Goal: Use online tool/utility: Utilize a website feature to perform a specific function

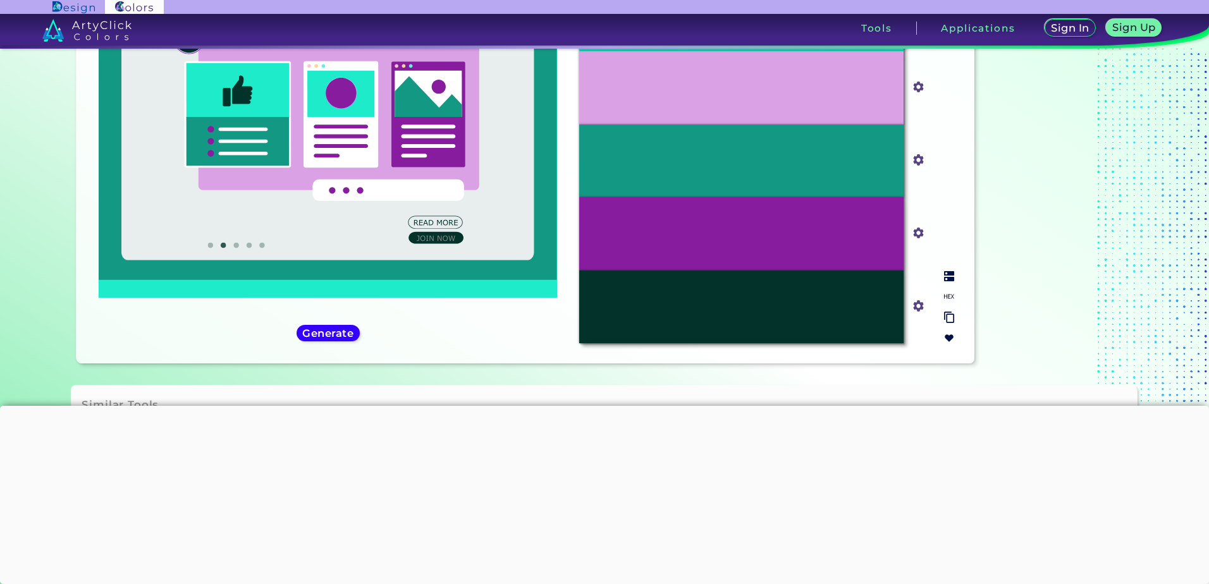
scroll to position [39, 0]
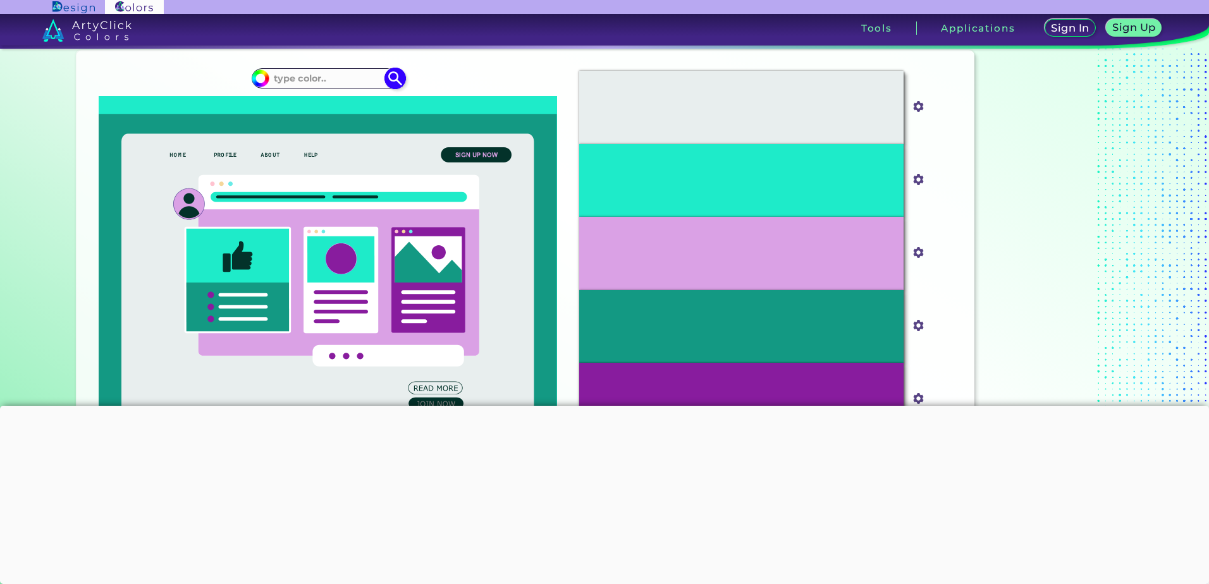
click at [293, 84] on input at bounding box center [328, 78] width 118 height 17
paste input "0B6623"
type input "0B6623"
click at [386, 80] on img at bounding box center [395, 79] width 22 height 22
type input "#000000"
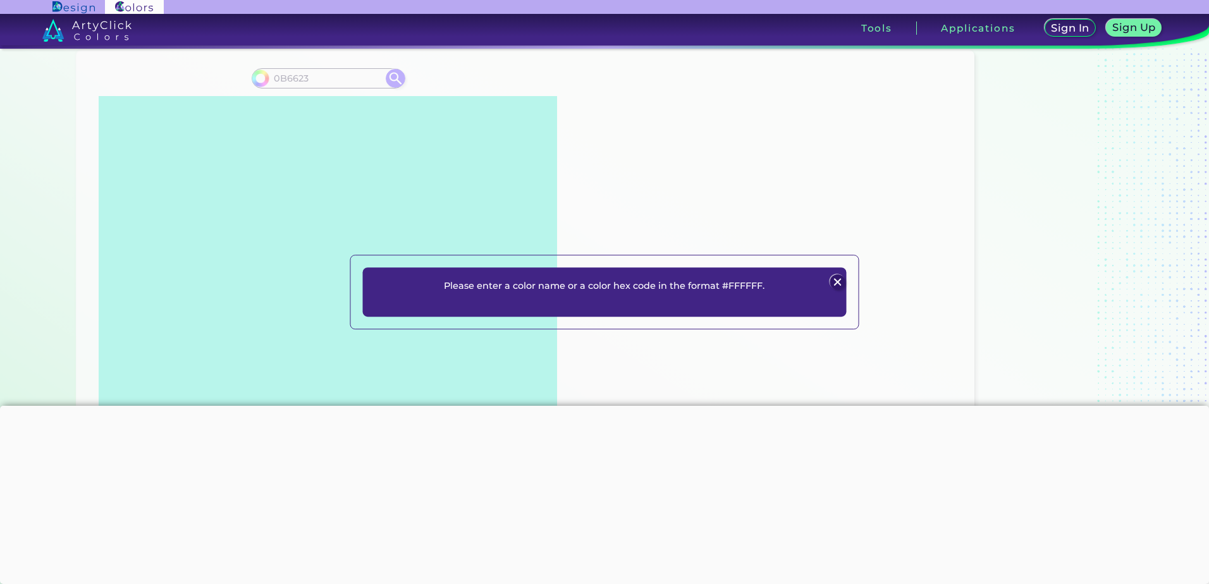
click at [834, 281] on img at bounding box center [837, 281] width 15 height 15
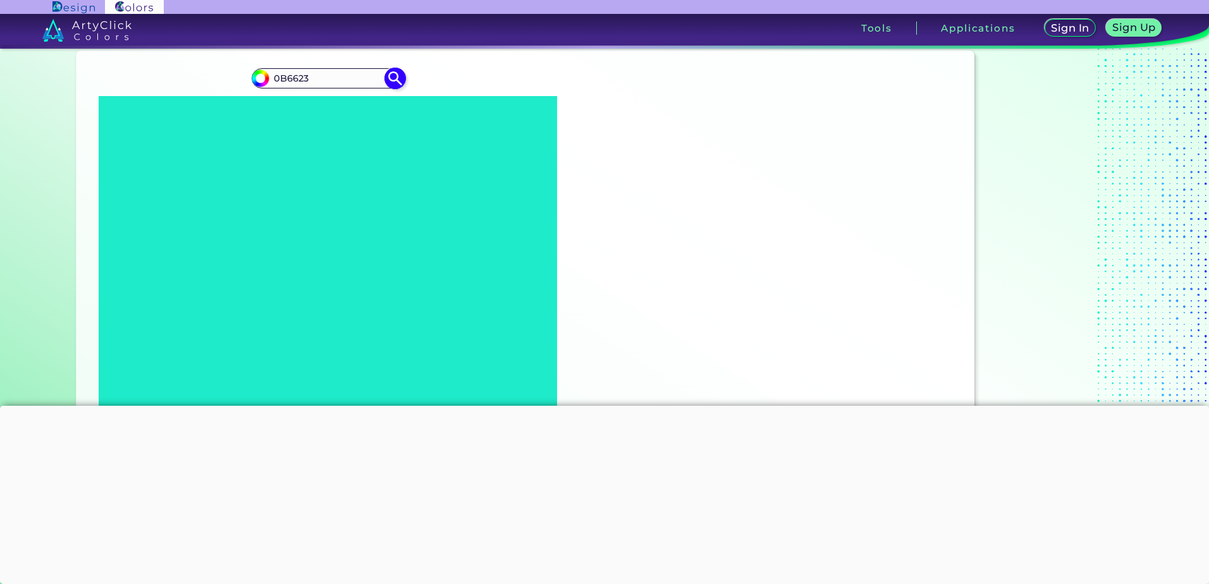
click at [271, 79] on input "0B6623" at bounding box center [328, 78] width 118 height 17
type input "#0B6623"
type input "#0b6623"
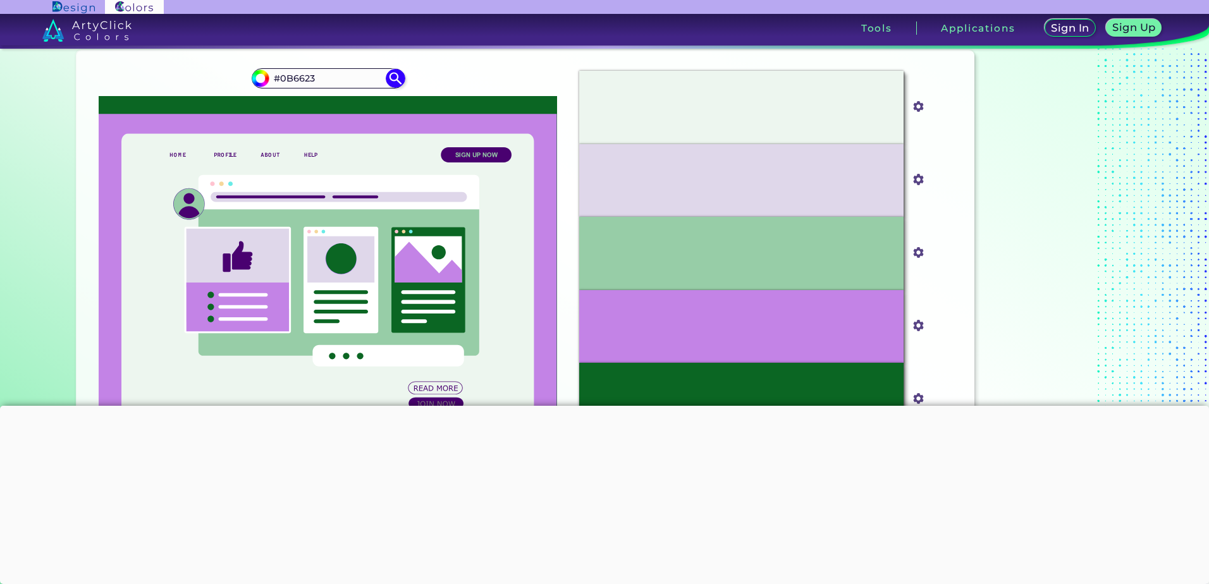
drag, startPoint x: 331, startPoint y: 76, endPoint x: 159, endPoint y: 68, distance: 171.5
click at [159, 68] on div "#0b6623 #0B6623" at bounding box center [328, 290] width 482 height 458
paste input "47B39C"
type input "47B39C"
click at [387, 76] on img at bounding box center [395, 79] width 22 height 22
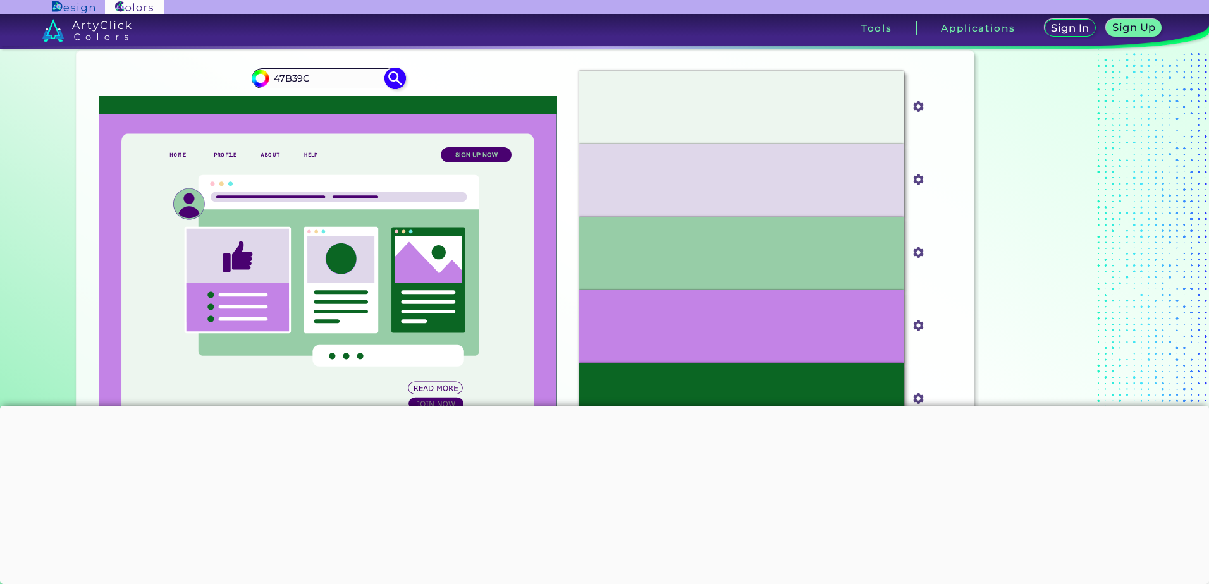
type input "#000000"
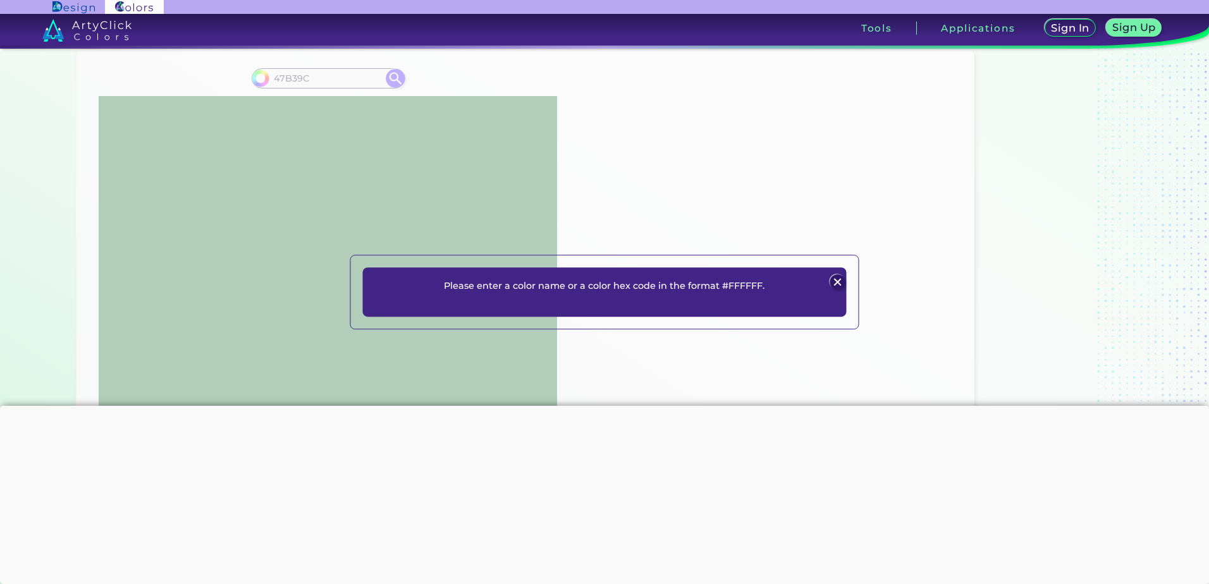
click at [836, 282] on img at bounding box center [837, 281] width 15 height 15
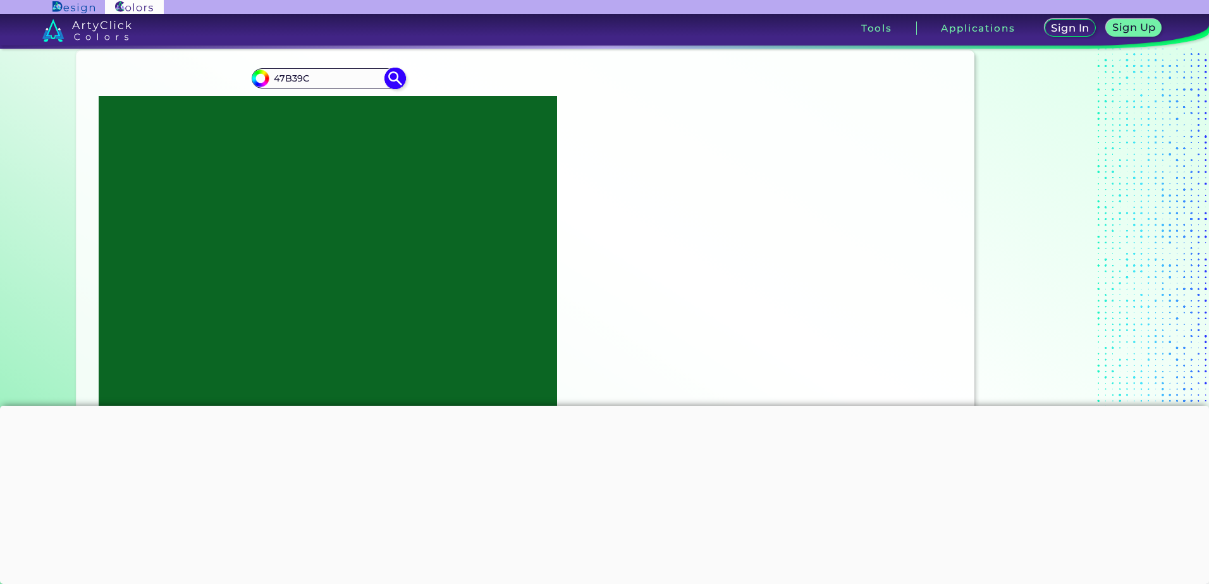
click at [273, 77] on input "47B39C" at bounding box center [328, 78] width 118 height 17
click at [285, 78] on input "#47B39C" at bounding box center [328, 78] width 118 height 17
type input "#47B39C"
click at [392, 85] on img at bounding box center [395, 79] width 22 height 22
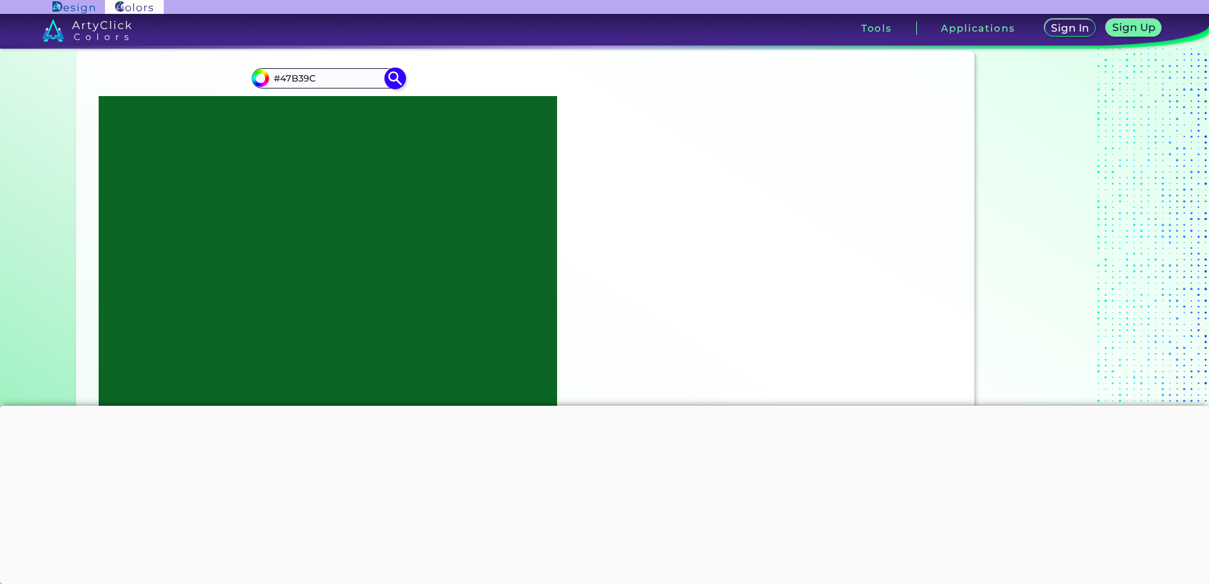
type input "#47b39c"
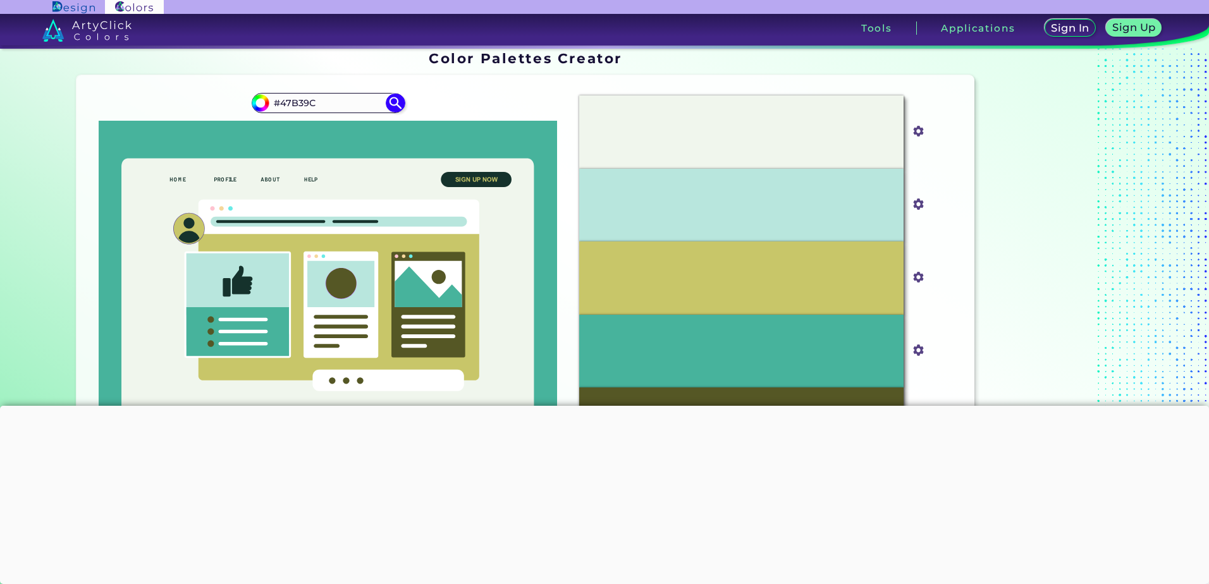
scroll to position [0, 0]
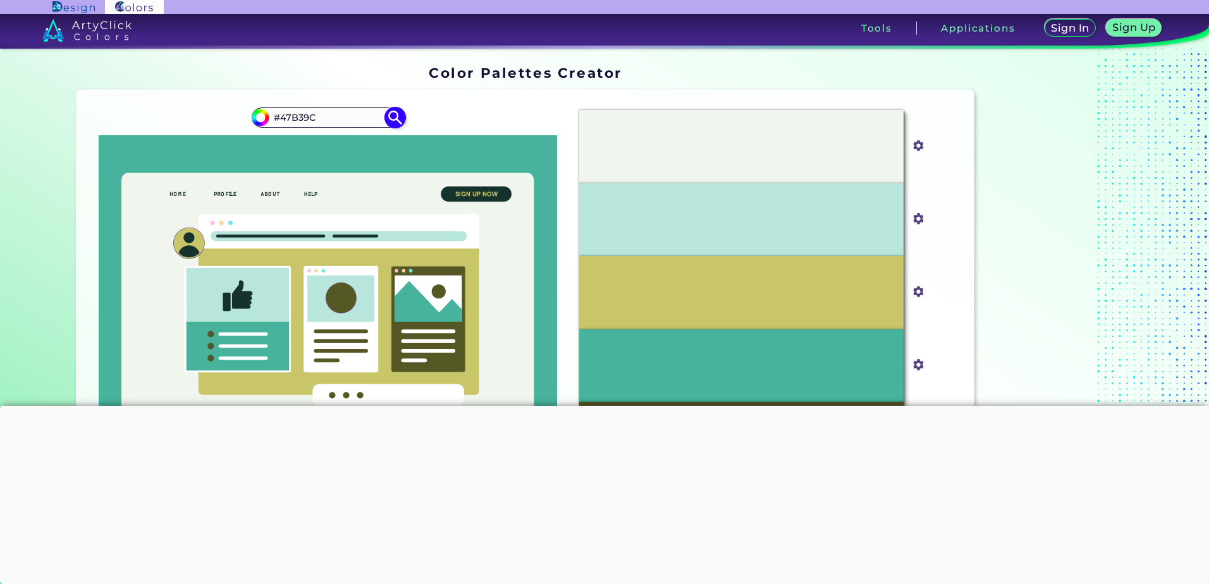
click at [308, 116] on input "#47B39C" at bounding box center [328, 117] width 118 height 17
paste input "0B6623"
type input "#0B6623"
click at [390, 121] on img at bounding box center [395, 118] width 22 height 22
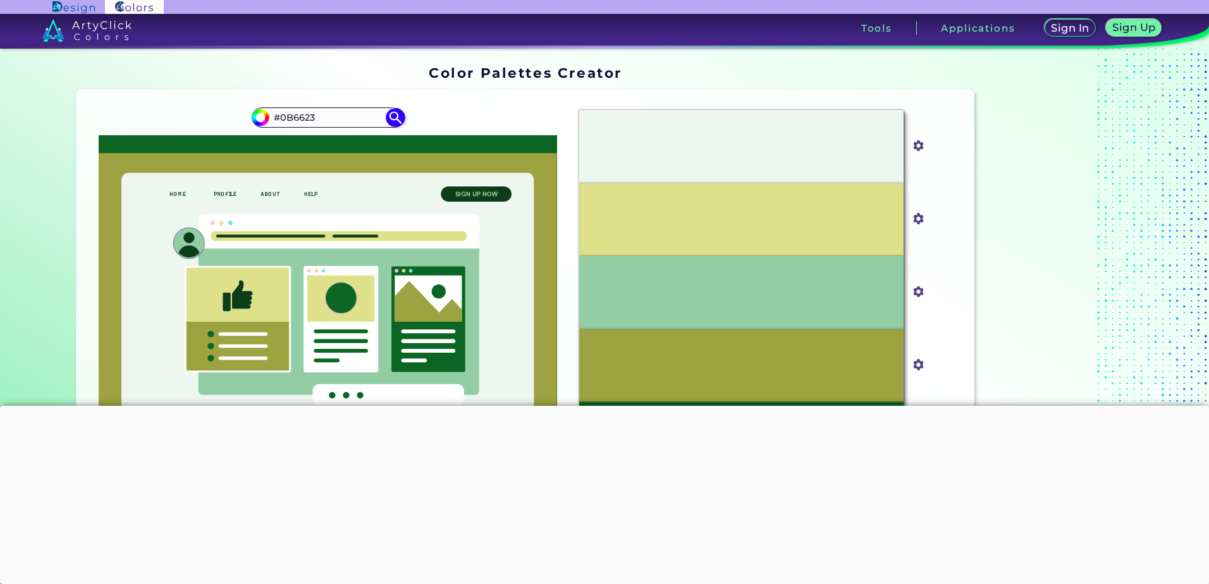
click at [864, 145] on div "#EDF6EF" at bounding box center [741, 146] width 324 height 73
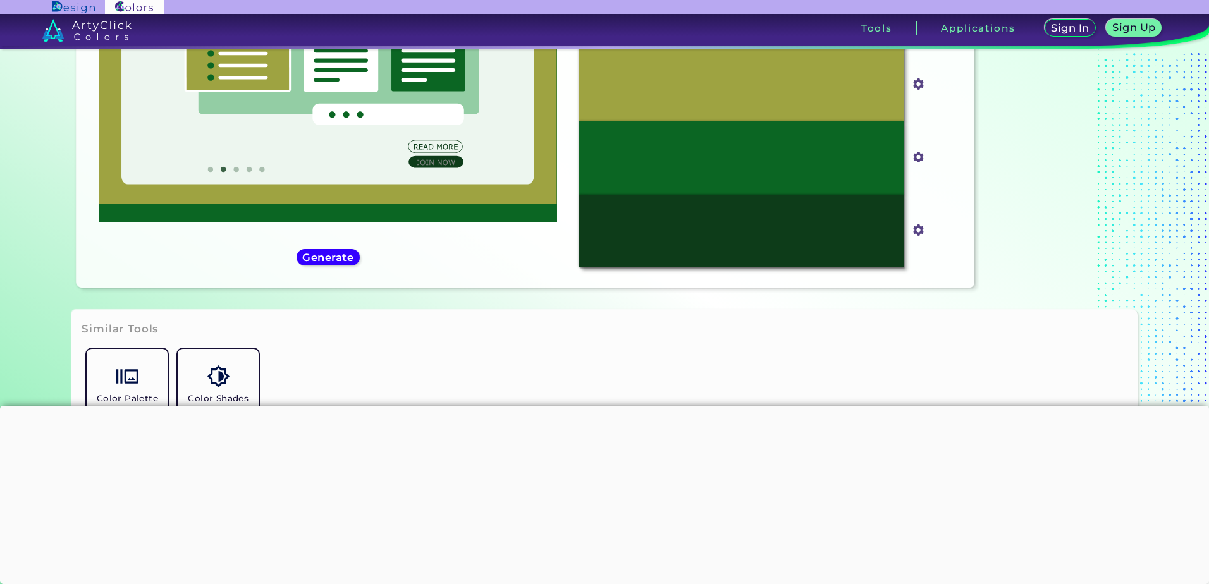
scroll to position [316, 0]
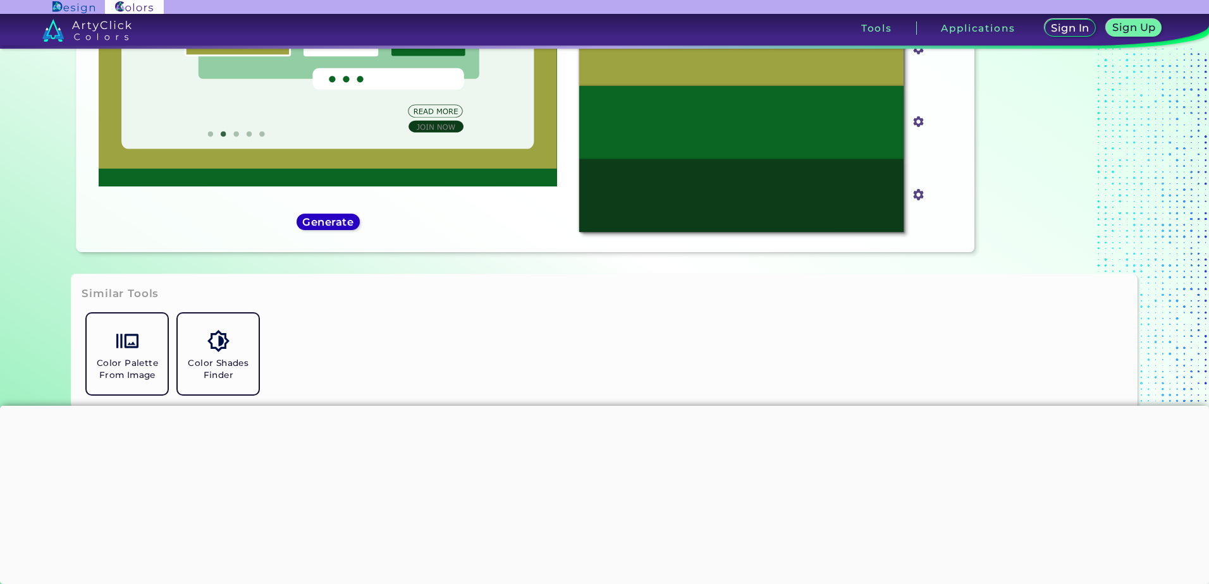
click at [331, 223] on h5 "Generate" at bounding box center [328, 222] width 47 height 9
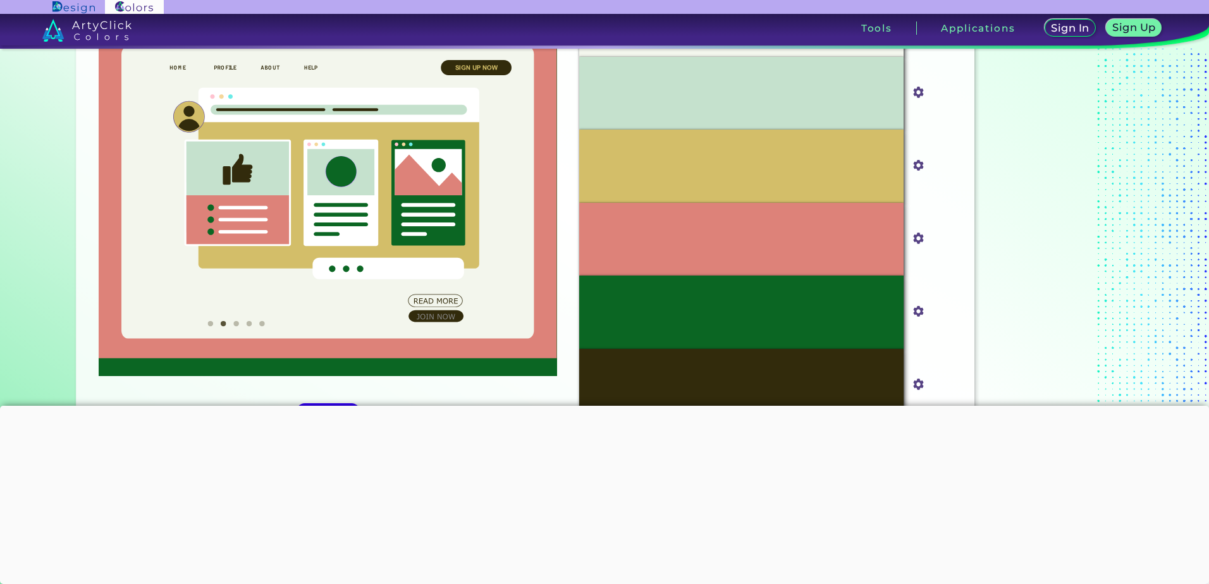
scroll to position [209, 0]
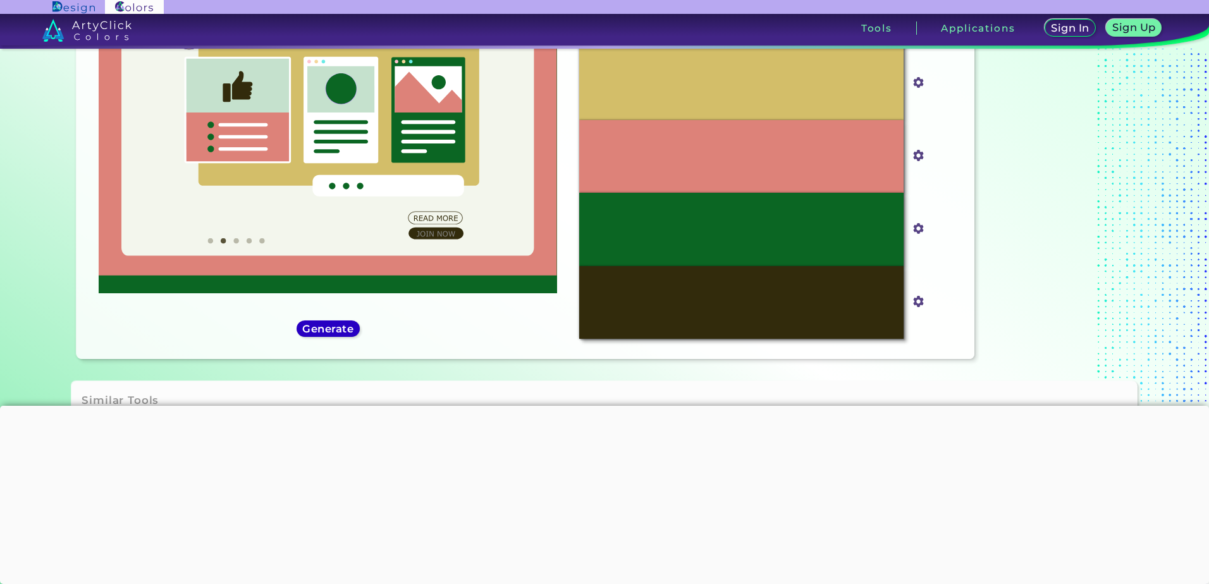
click at [345, 332] on h5 "Generate" at bounding box center [328, 328] width 47 height 9
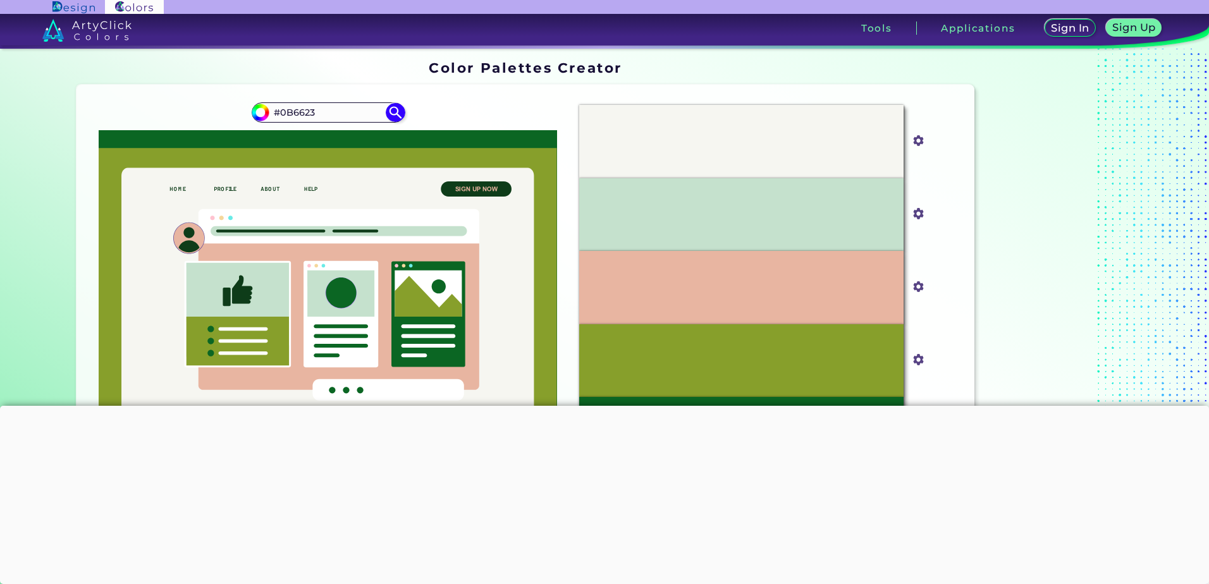
scroll to position [0, 0]
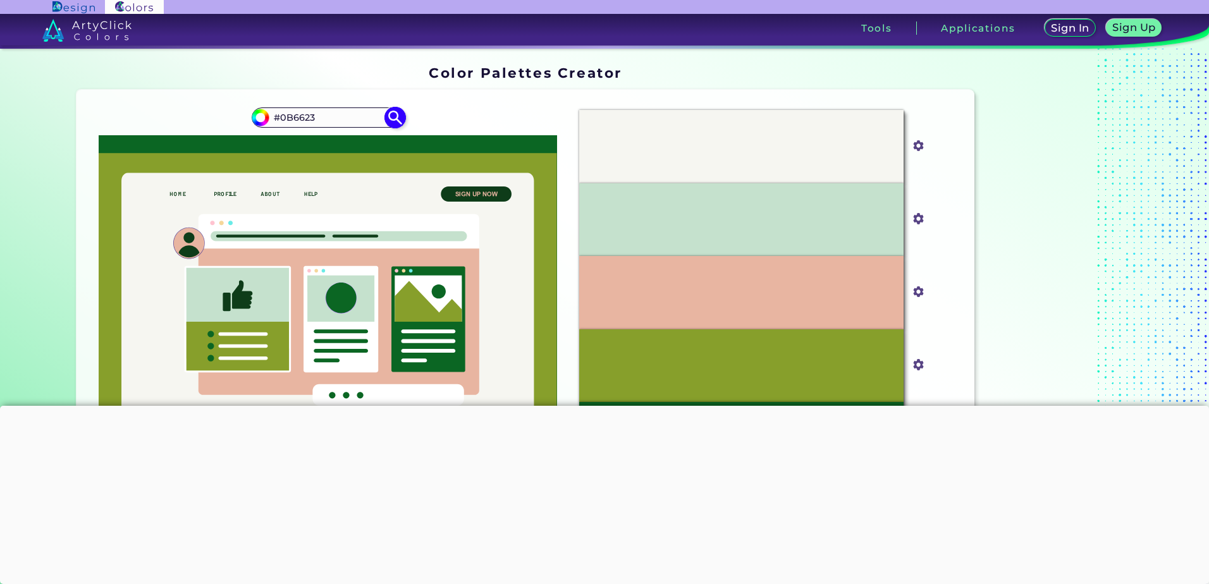
click at [388, 122] on img at bounding box center [395, 118] width 22 height 22
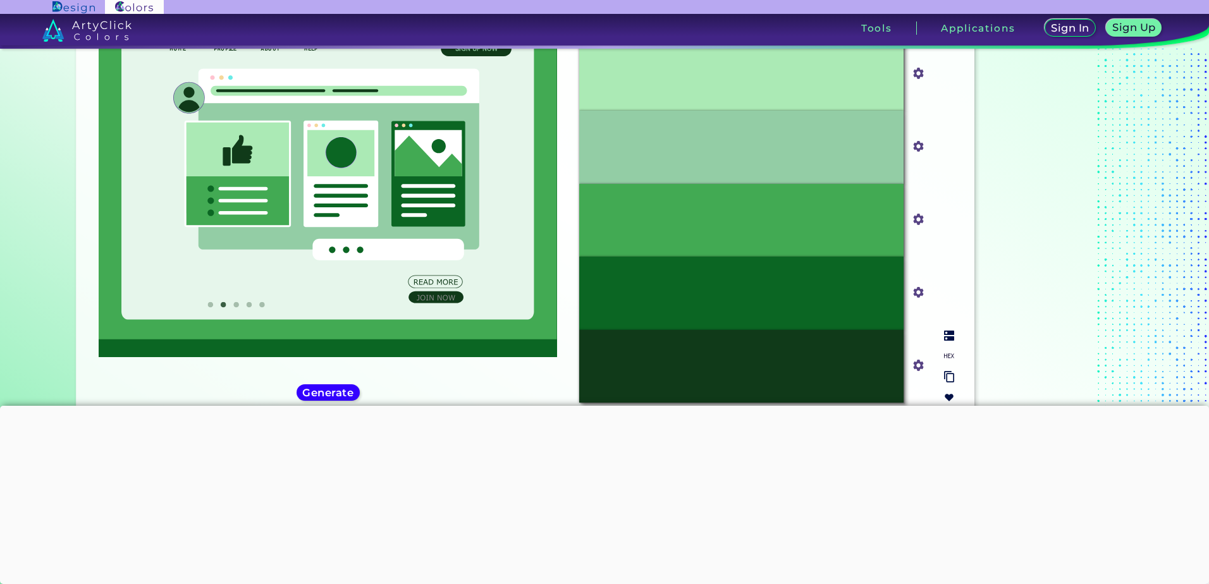
scroll to position [190, 0]
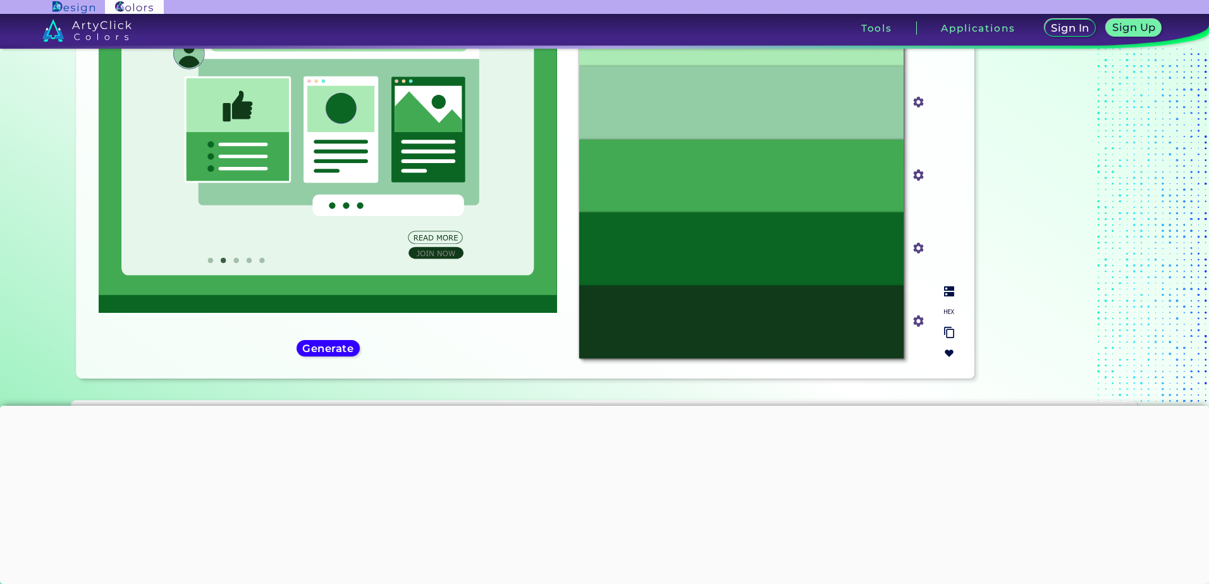
click at [944, 313] on img at bounding box center [949, 312] width 10 height 10
click at [742, 324] on p "#103A19" at bounding box center [740, 323] width 35 height 14
copy p "#103A19"
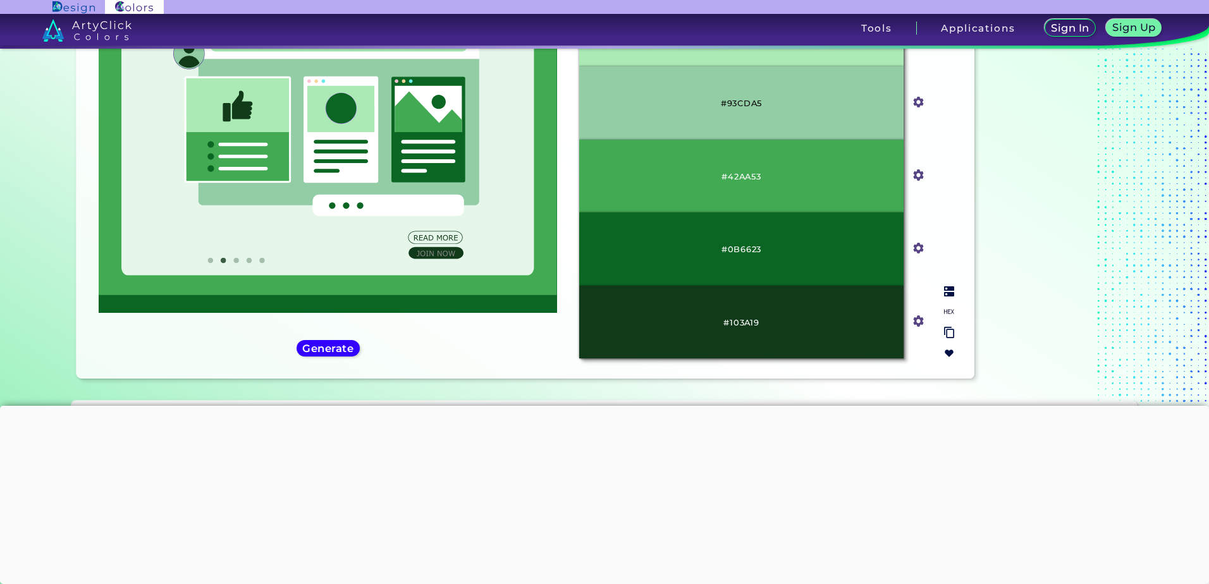
click at [737, 252] on p "#0B6623" at bounding box center [741, 249] width 40 height 14
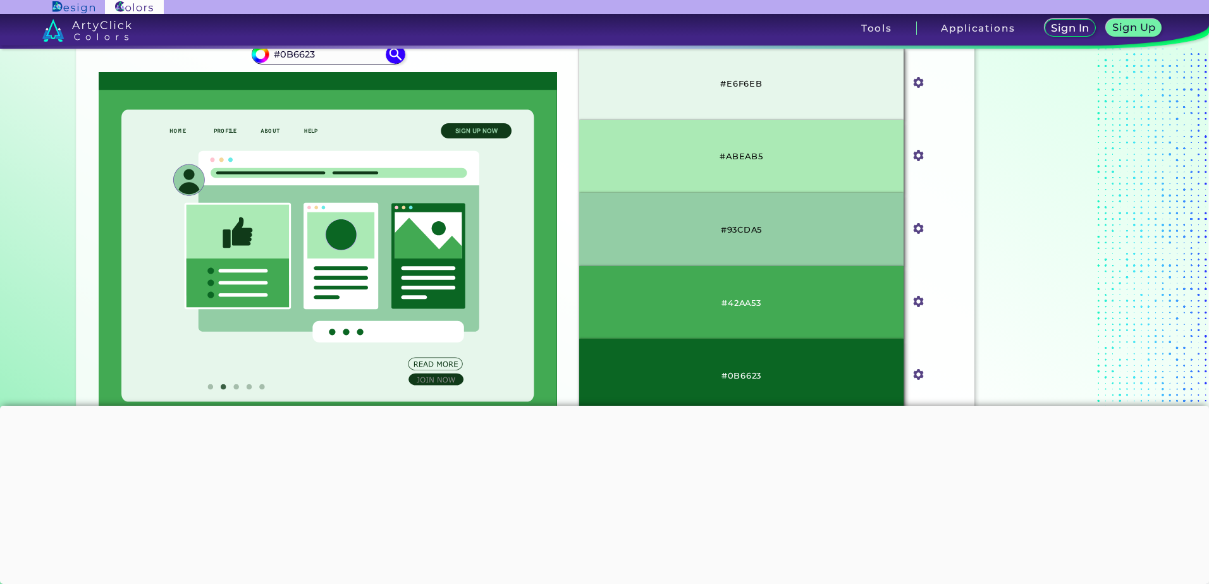
scroll to position [0, 0]
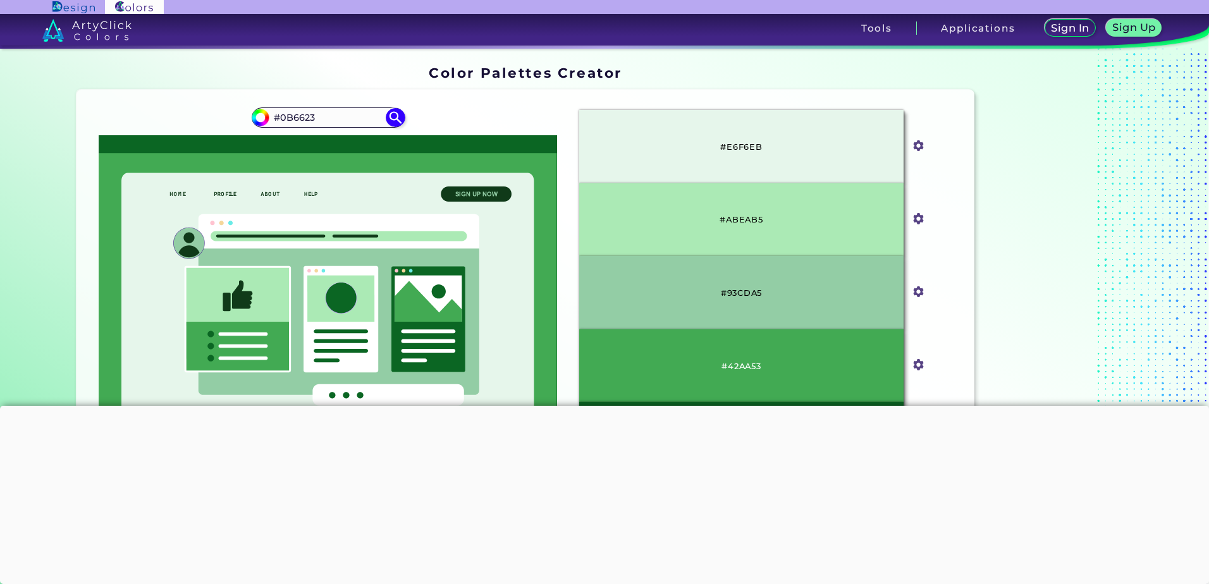
click at [742, 149] on p "#E6F6EB" at bounding box center [741, 147] width 42 height 14
drag, startPoint x: 742, startPoint y: 149, endPoint x: 758, endPoint y: 152, distance: 16.7
click at [751, 152] on p "#E6F6EB" at bounding box center [741, 147] width 42 height 14
drag, startPoint x: 779, startPoint y: 149, endPoint x: 718, endPoint y: 149, distance: 61.3
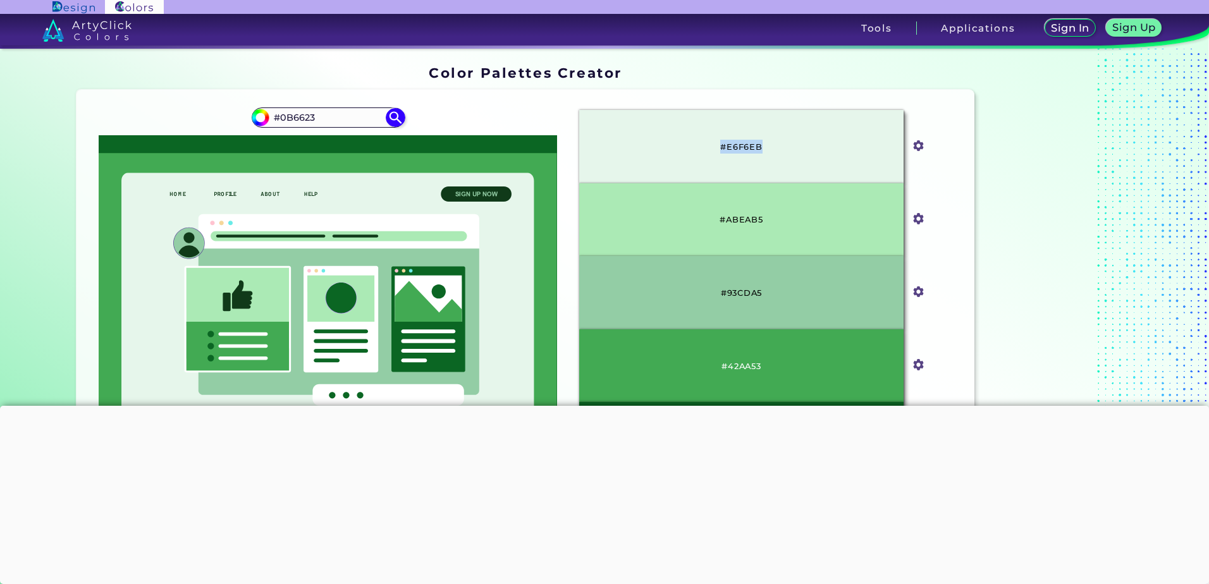
click at [718, 149] on div "#E6F6EB" at bounding box center [741, 146] width 324 height 73
copy p "#E6F6EB"
click at [738, 221] on p "#ABEAB5" at bounding box center [741, 219] width 43 height 14
copy p "ABEAB5"
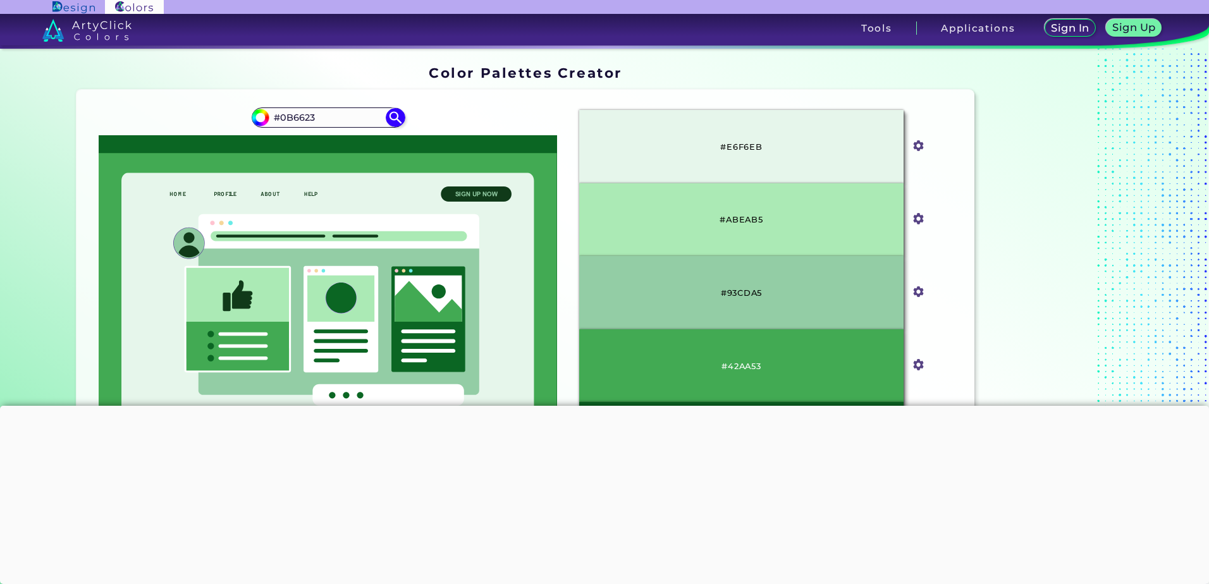
click at [753, 288] on p "#93CDA5" at bounding box center [741, 293] width 41 height 14
copy p "93CDA5"
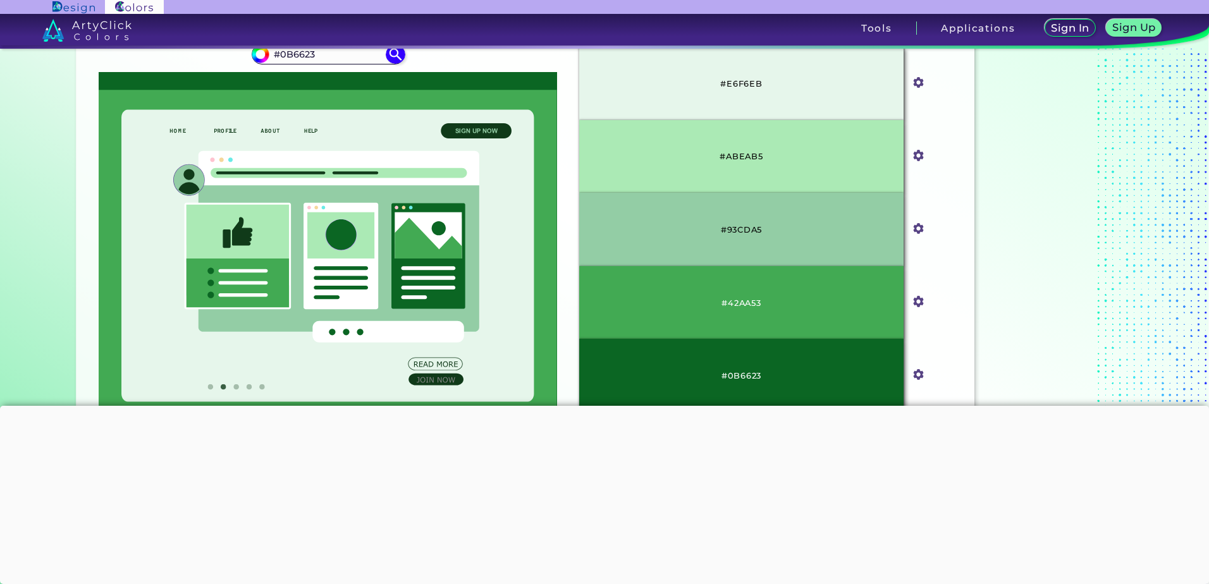
click at [745, 306] on p "#42AA53" at bounding box center [740, 303] width 39 height 14
copy p "42AA53"
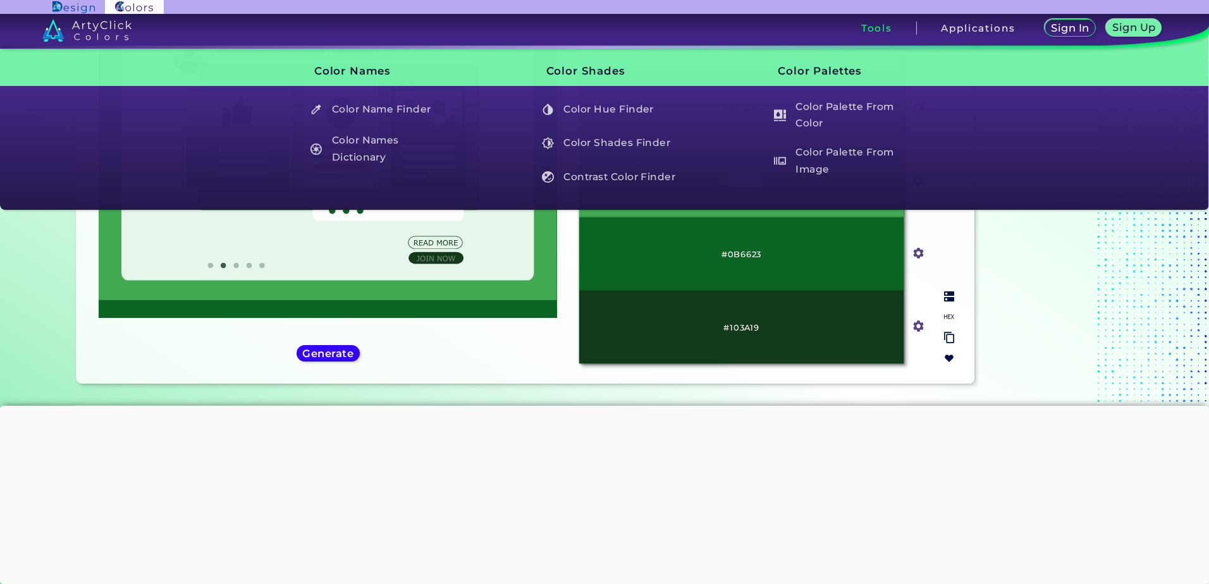
scroll to position [190, 0]
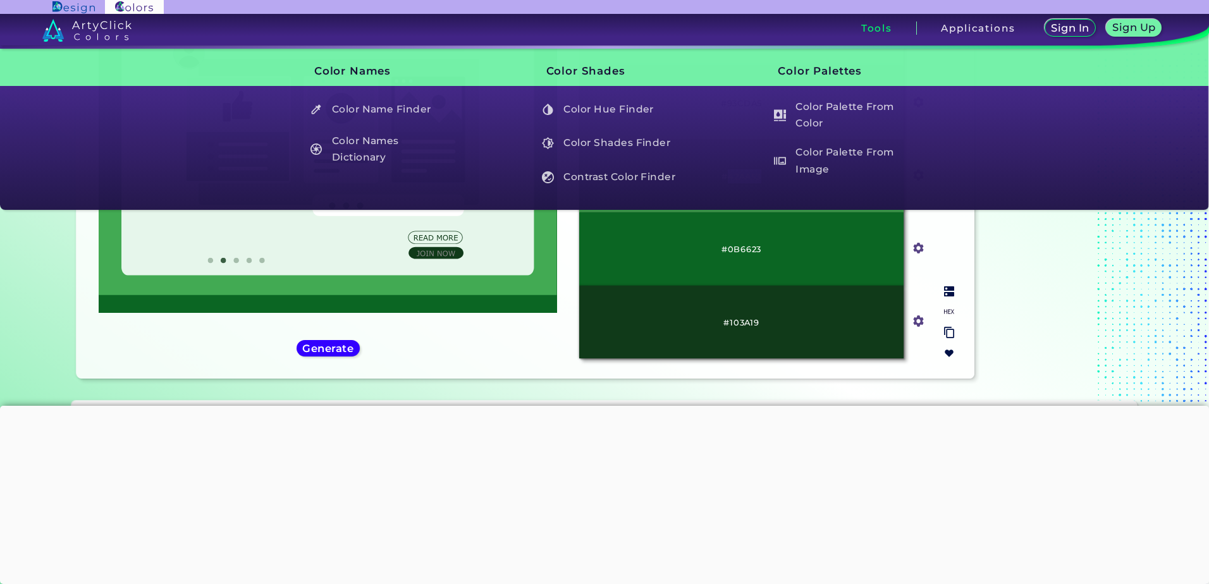
click at [745, 319] on p "#103A19" at bounding box center [740, 323] width 35 height 14
copy p "103A19"
click at [735, 316] on p "#103A19" at bounding box center [740, 323] width 35 height 14
click at [736, 316] on p "#103A19" at bounding box center [740, 323] width 35 height 14
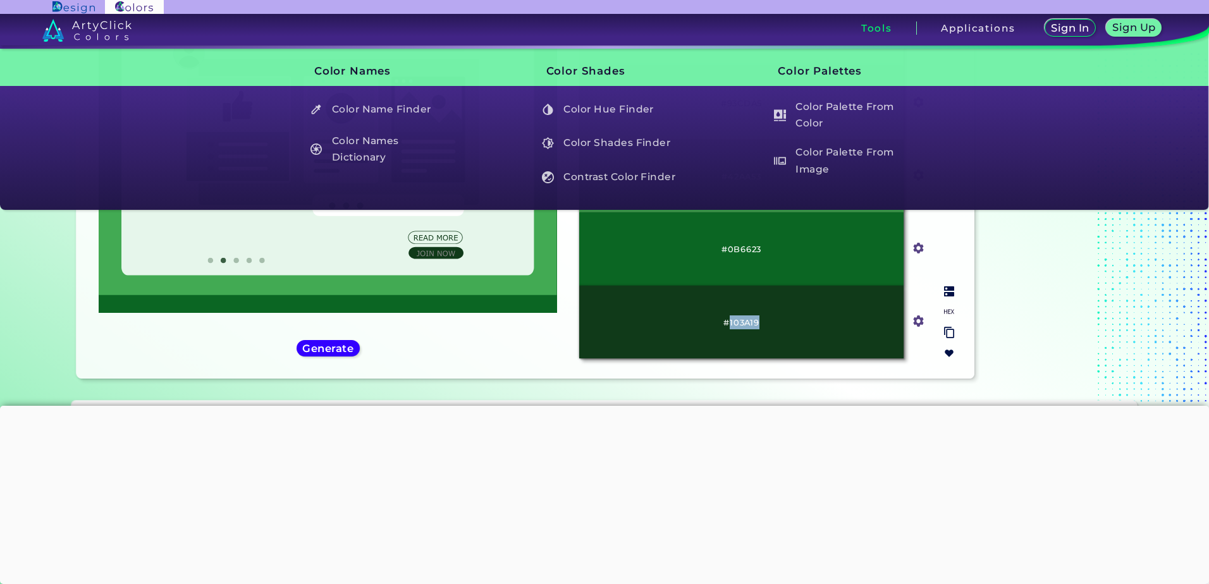
click at [737, 317] on p "#103A19" at bounding box center [740, 323] width 35 height 14
click at [738, 319] on p "#103A19" at bounding box center [740, 323] width 35 height 14
copy p "103A19"
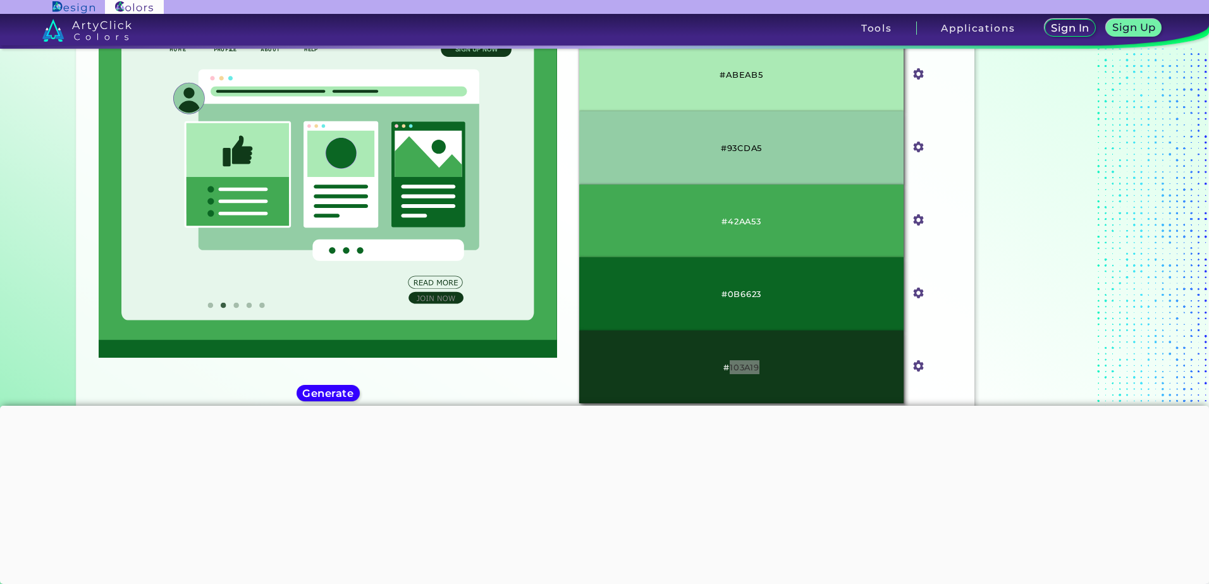
scroll to position [146, 0]
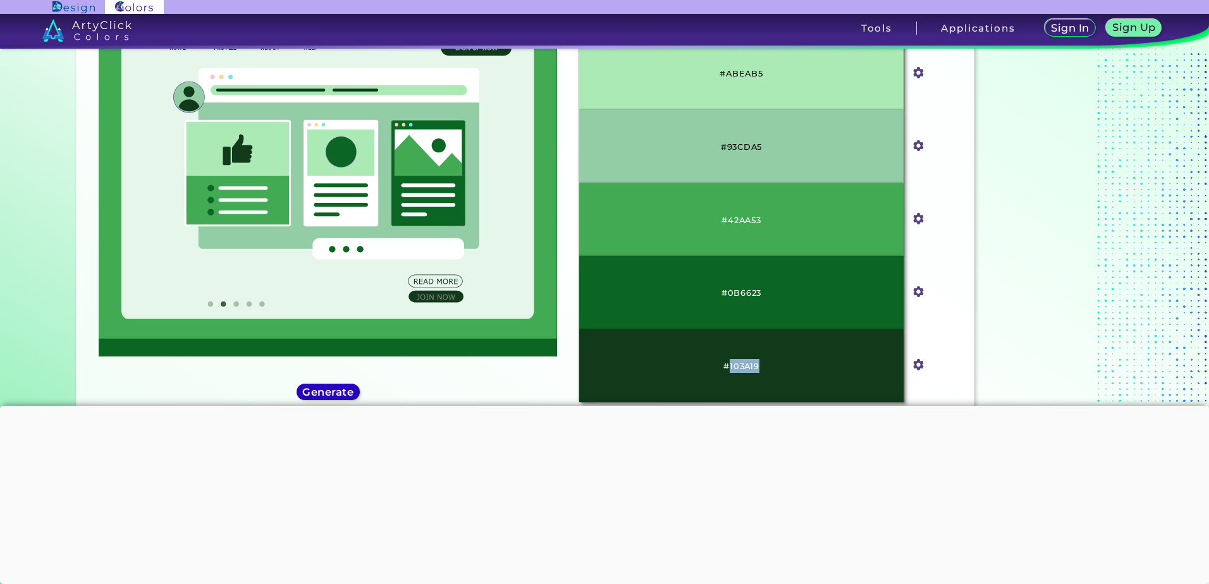
click at [333, 394] on h5 "Generate" at bounding box center [328, 392] width 47 height 9
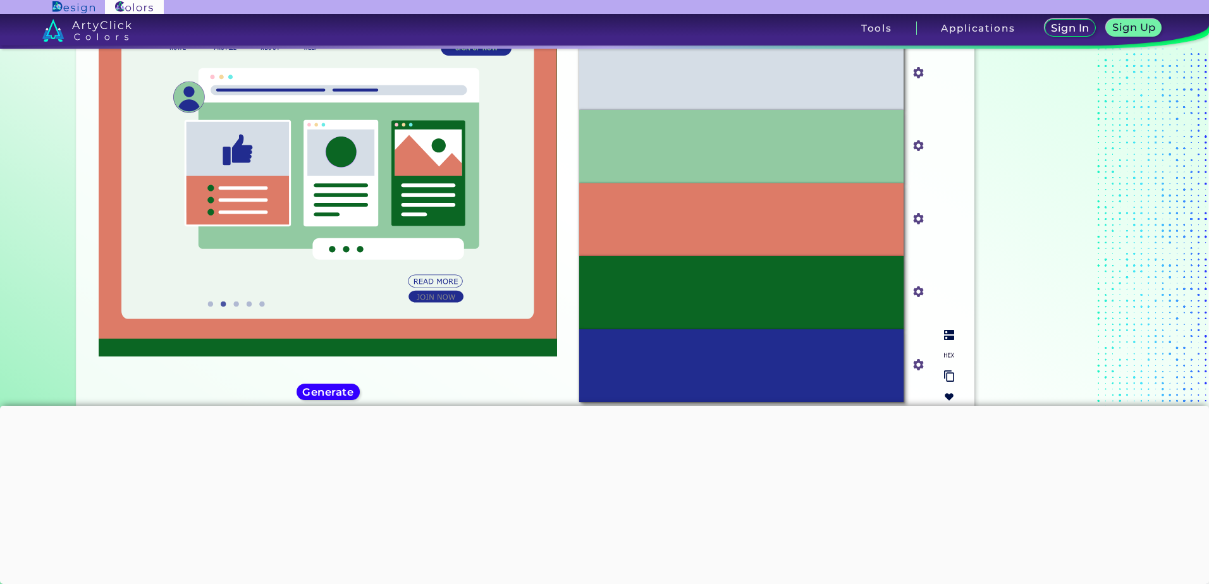
click at [944, 350] on img at bounding box center [949, 355] width 10 height 10
click at [740, 224] on p "#DD7B67" at bounding box center [741, 220] width 44 height 14
copy p "DD7B67"
click at [745, 365] on p "#212C8F" at bounding box center [741, 366] width 37 height 14
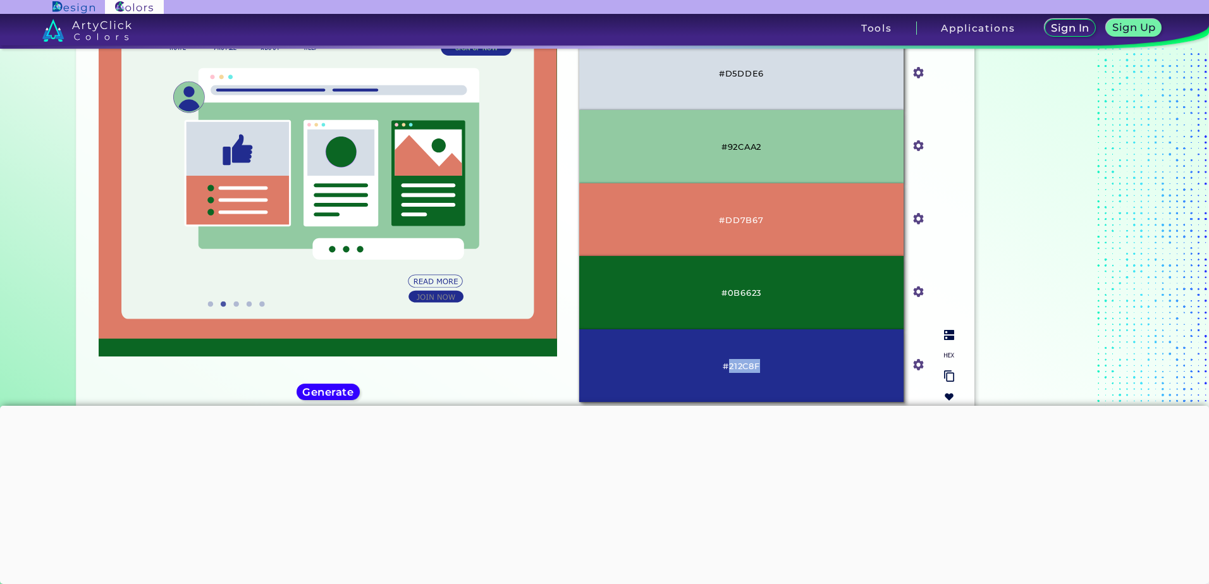
click at [745, 365] on p "#212C8F" at bounding box center [741, 366] width 37 height 14
copy p "212C8F"
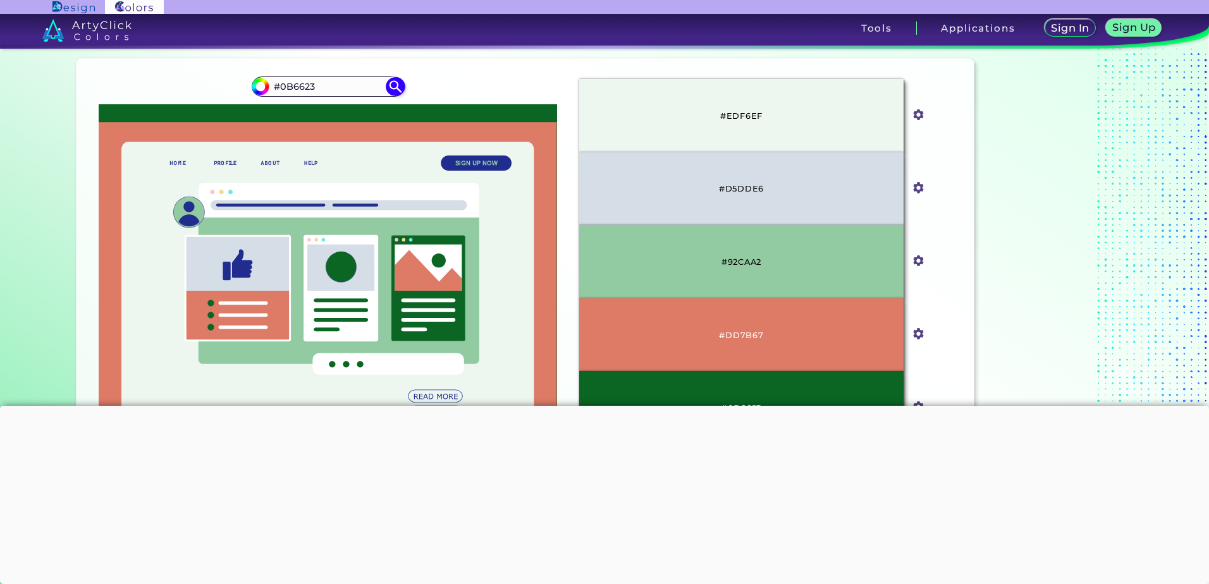
scroll to position [20, 0]
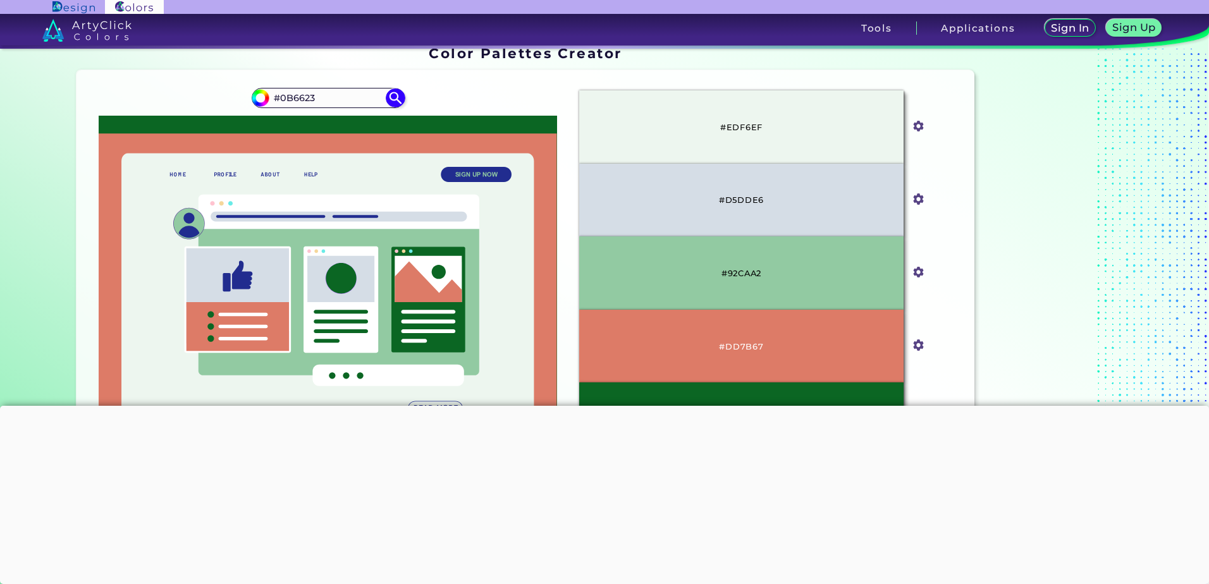
click at [749, 197] on p "#D5DDE6" at bounding box center [741, 200] width 45 height 14
copy p "D5DDE6"
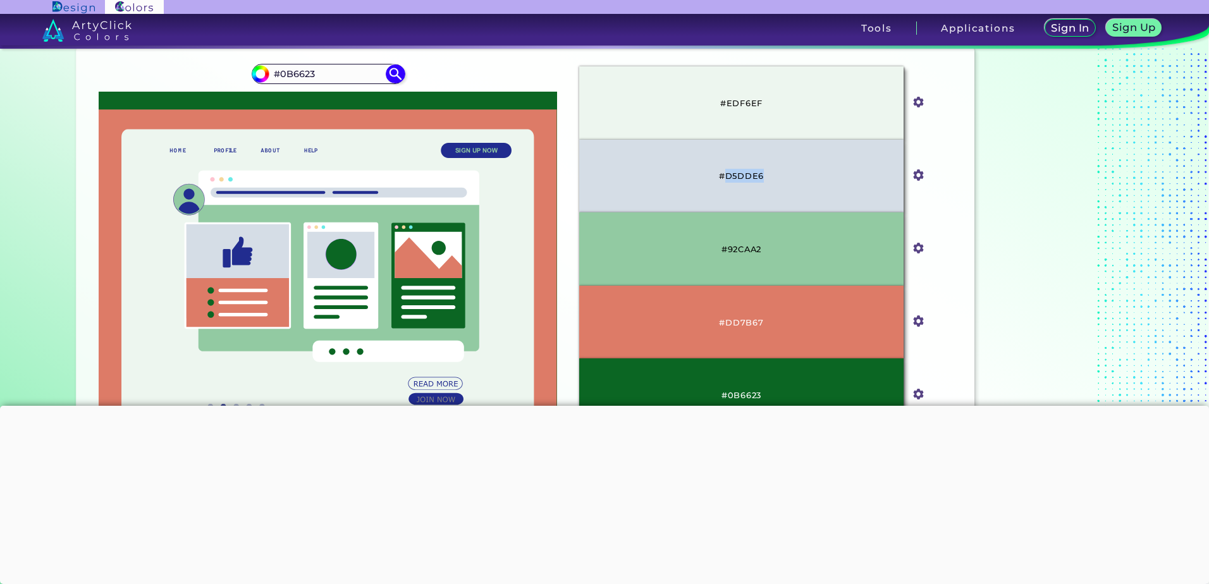
scroll to position [0, 0]
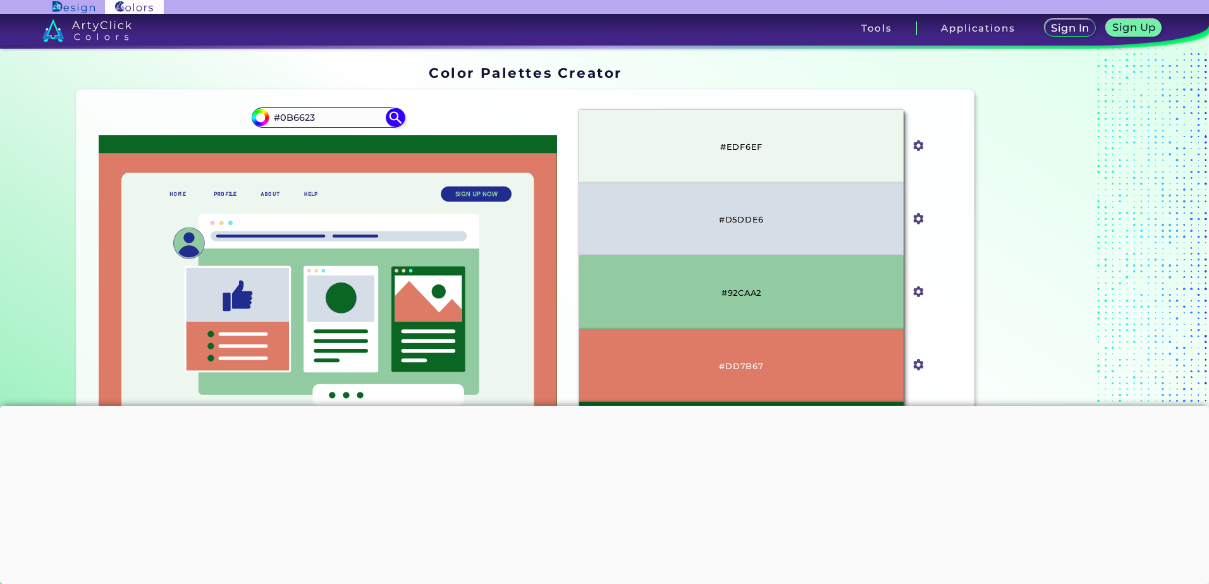
click at [733, 150] on p "#EDF6EF" at bounding box center [741, 147] width 42 height 14
click at [741, 291] on p "#92CAA2" at bounding box center [741, 293] width 40 height 14
click at [395, 125] on img at bounding box center [395, 118] width 22 height 22
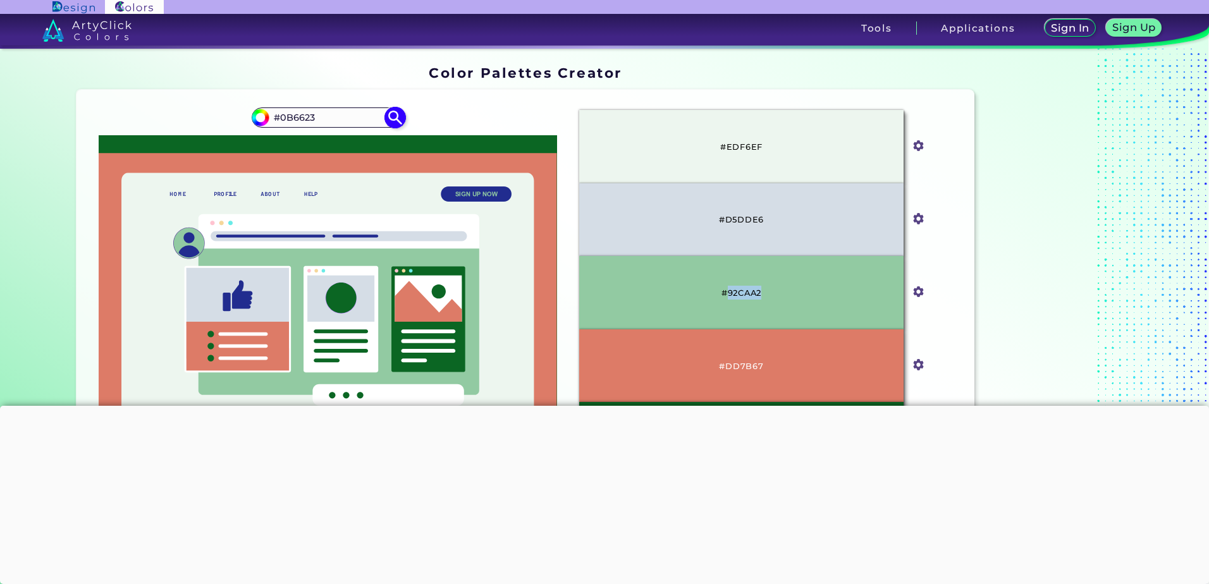
type input "#0b6623"
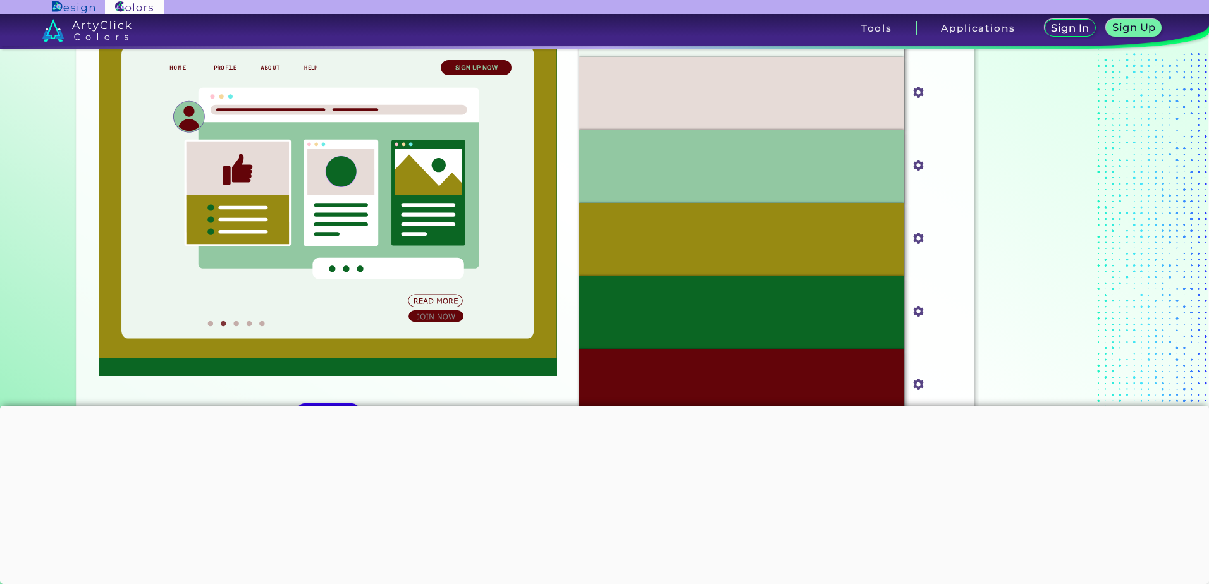
scroll to position [209, 0]
